Goal: Information Seeking & Learning: Check status

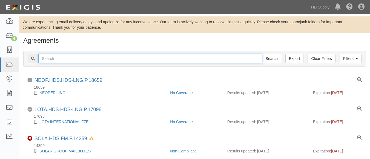
click at [72, 56] on input "text" at bounding box center [150, 58] width 224 height 9
paste input "TNZ services LLC"
type input "TNZ services LLC"
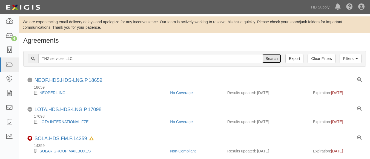
click at [272, 60] on input "Search" at bounding box center [271, 58] width 19 height 9
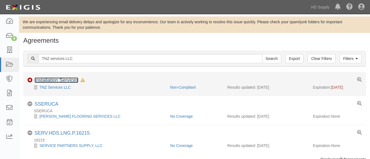
click at [50, 78] on link "Installation Services" at bounding box center [57, 79] width 44 height 5
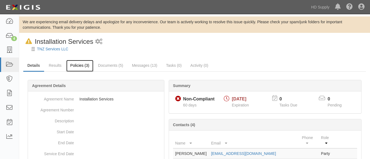
click at [75, 68] on link "Policies (3)" at bounding box center [79, 66] width 27 height 12
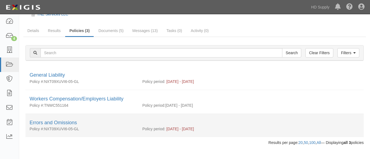
scroll to position [25, 0]
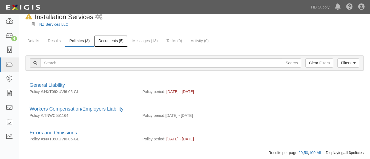
click at [105, 43] on link "Documents (5)" at bounding box center [110, 41] width 33 height 12
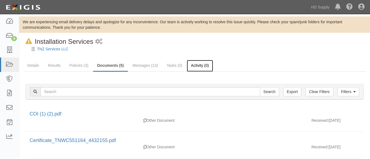
click at [193, 67] on link "Activity (0)" at bounding box center [200, 66] width 26 height 12
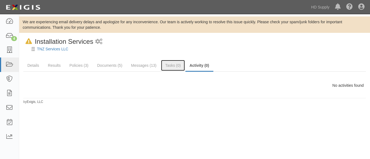
click at [171, 70] on link "Tasks (0)" at bounding box center [173, 65] width 24 height 11
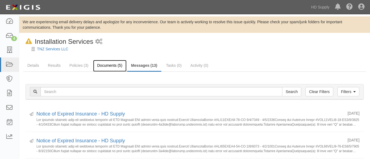
click at [109, 65] on link "Documents (5)" at bounding box center [109, 66] width 33 height 12
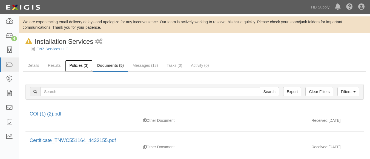
click at [72, 70] on link "Policies (3)" at bounding box center [78, 66] width 27 height 12
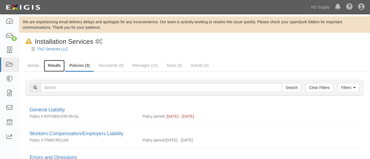
click at [52, 67] on link "Results" at bounding box center [54, 66] width 21 height 12
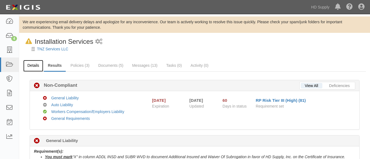
click at [28, 67] on link "Details" at bounding box center [33, 66] width 20 height 12
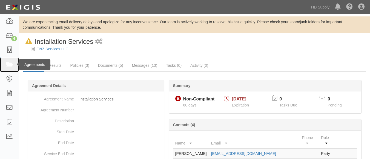
click at [7, 62] on icon at bounding box center [9, 65] width 8 height 6
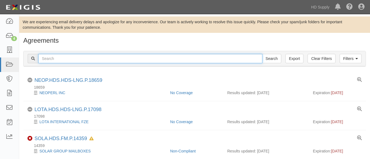
click at [96, 61] on input "text" at bounding box center [150, 58] width 224 height 9
type input "[PERSON_NAME] Critical Services, LLC"
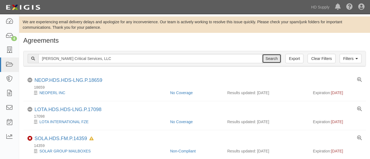
click at [266, 56] on input "Search" at bounding box center [271, 58] width 19 height 9
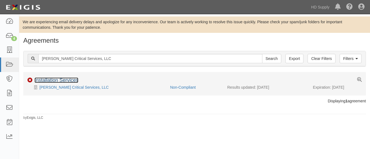
click at [55, 80] on link "Installation Services" at bounding box center [57, 79] width 44 height 5
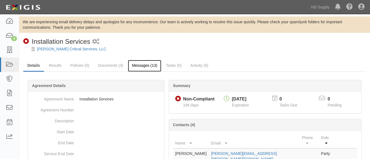
click at [138, 66] on link "Messages (13)" at bounding box center [145, 66] width 34 height 12
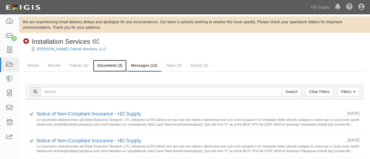
click at [112, 70] on link "Documents (3)" at bounding box center [109, 66] width 33 height 12
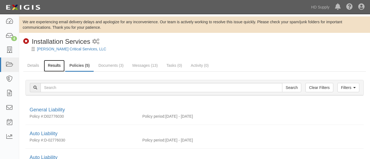
click at [55, 69] on link "Results" at bounding box center [54, 66] width 21 height 12
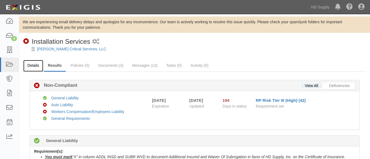
click at [34, 65] on link "Details" at bounding box center [33, 66] width 20 height 12
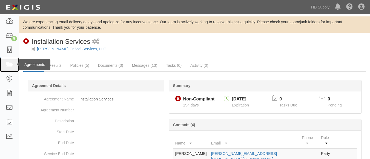
click at [16, 64] on link at bounding box center [9, 65] width 19 height 15
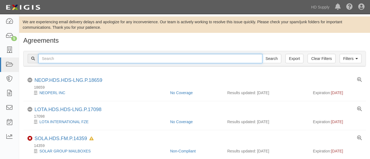
click at [100, 61] on input "text" at bounding box center [150, 58] width 224 height 9
type input "TNZ services LLC"
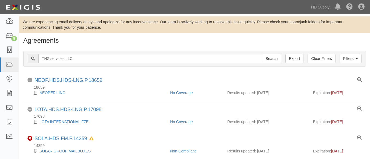
click at [274, 68] on div "Filters Clear Filters Export TNZ services LLC Search Filters Compliance Status …" at bounding box center [194, 59] width 351 height 25
click at [273, 62] on input "Search" at bounding box center [271, 58] width 19 height 9
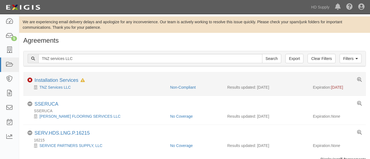
click at [97, 81] on div "Non-Compliant Installation Services In Default since [DATE]" at bounding box center [194, 80] width 343 height 7
click at [59, 79] on link "Installation Services" at bounding box center [57, 79] width 44 height 5
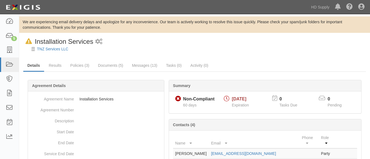
click at [61, 74] on div "Summary Non-Compliant Non-Compliant 60 days [DATE] Expiration 0 Tasks Due 0 Pen…" at bounding box center [194, 80] width 343 height 16
